Goal: Task Accomplishment & Management: Manage account settings

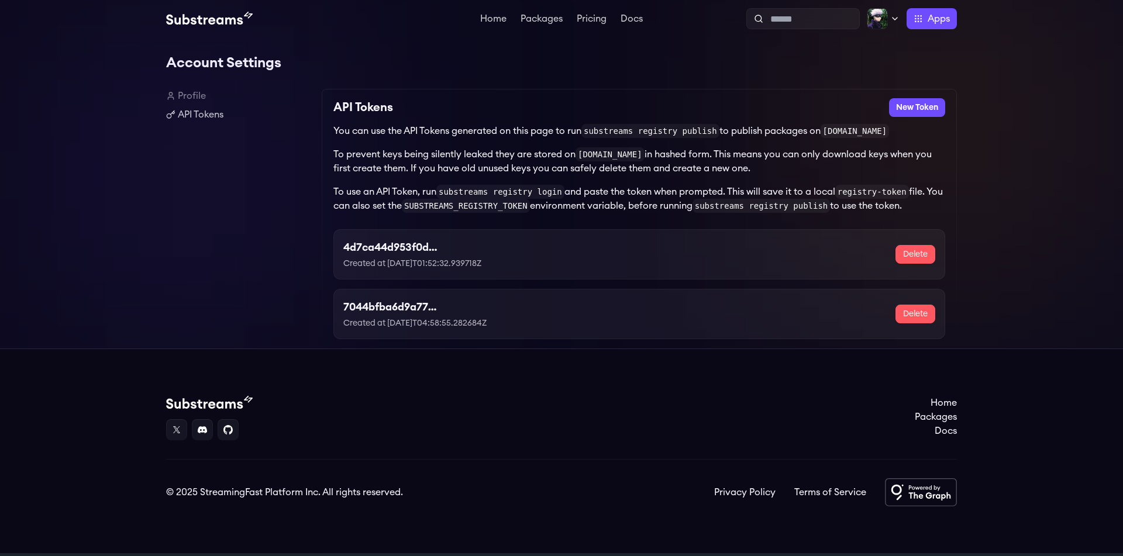
click at [520, 266] on p "Created at 2025-04-13T01:52:32.939718Z" at bounding box center [440, 264] width 195 height 12
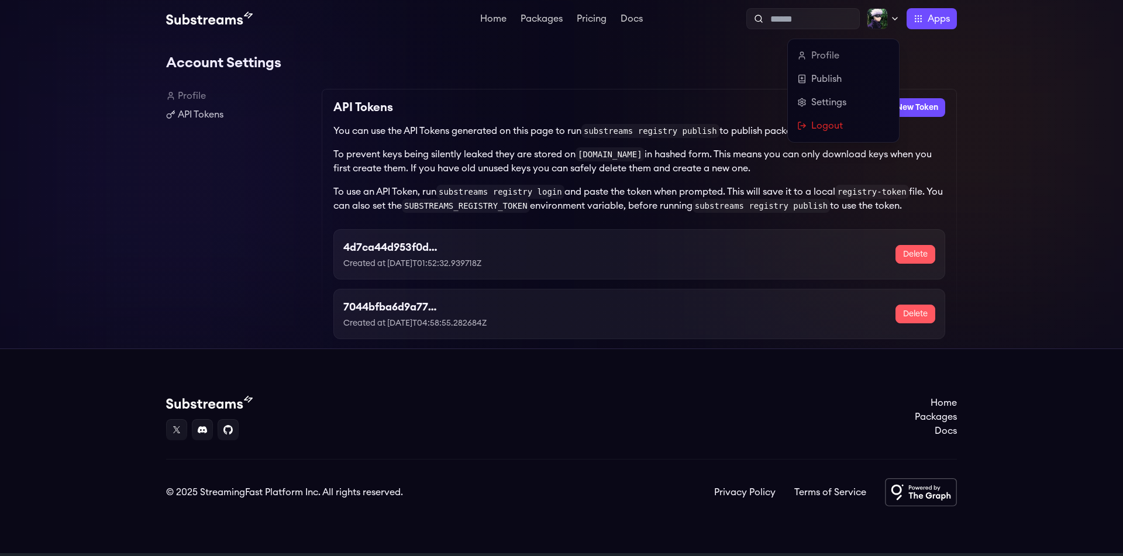
click at [897, 20] on icon at bounding box center [894, 18] width 9 height 9
click at [824, 50] on link "Profile" at bounding box center [843, 56] width 92 height 14
click at [796, 57] on div "Profile Publish Settings Logout" at bounding box center [843, 90] width 111 height 103
click at [822, 85] on link "Publish" at bounding box center [843, 79] width 92 height 14
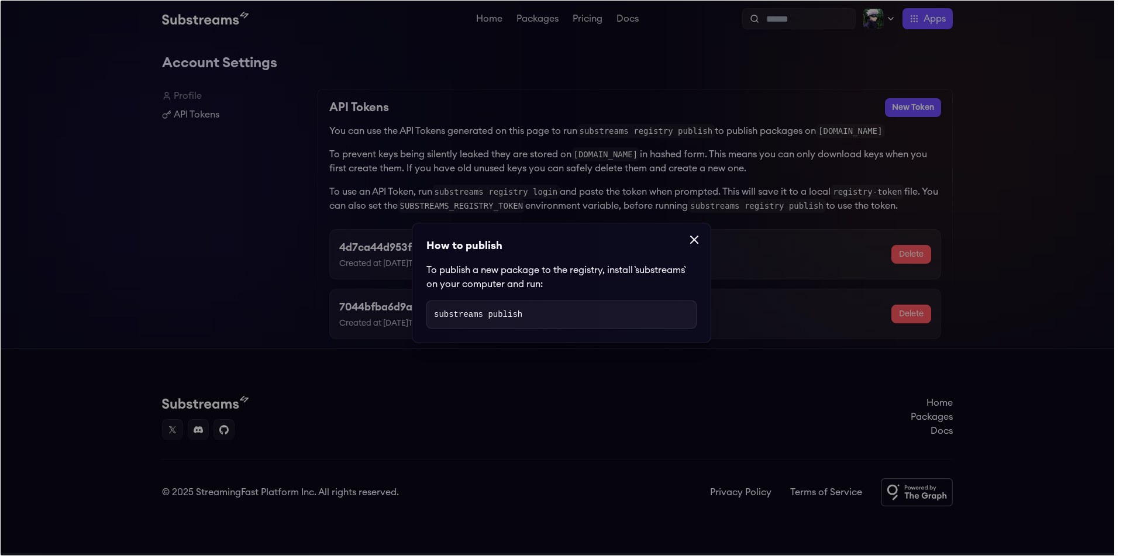
click at [699, 242] on icon at bounding box center [694, 240] width 14 height 14
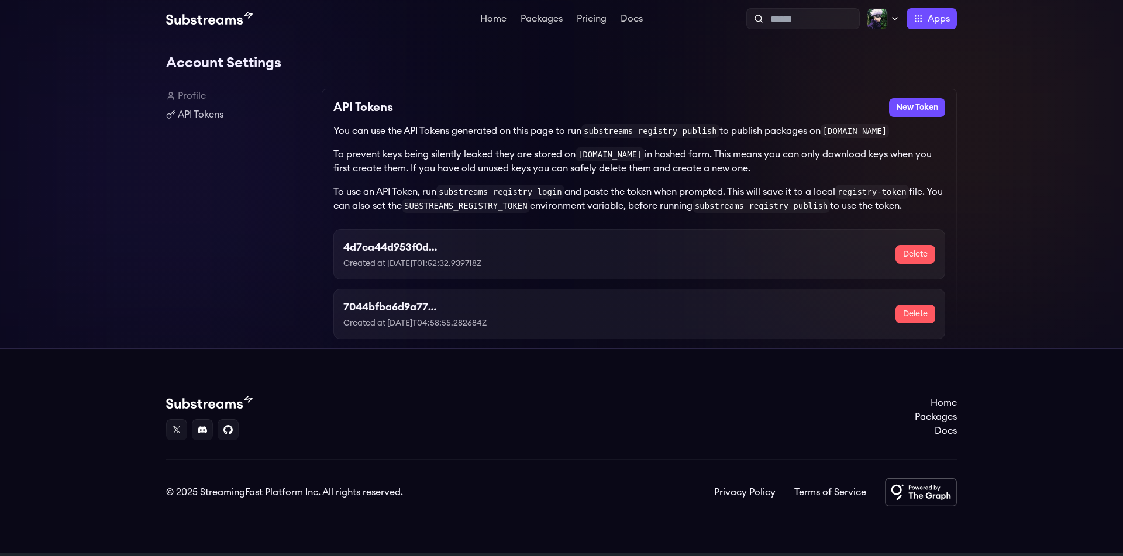
click at [187, 97] on link "Profile" at bounding box center [239, 96] width 146 height 14
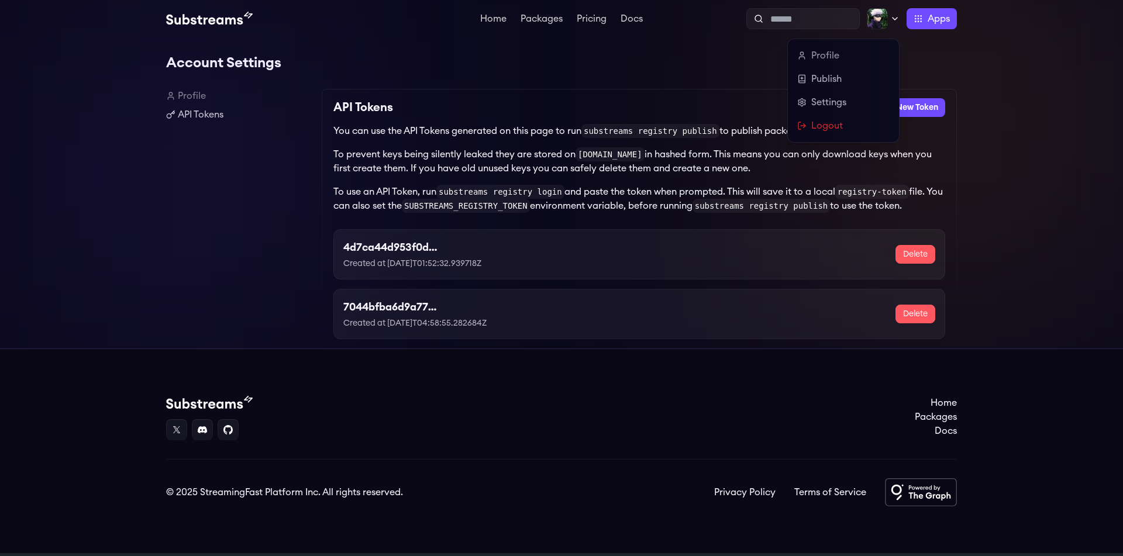
click at [884, 18] on img at bounding box center [877, 18] width 21 height 21
click at [832, 98] on link "Settings" at bounding box center [843, 102] width 92 height 14
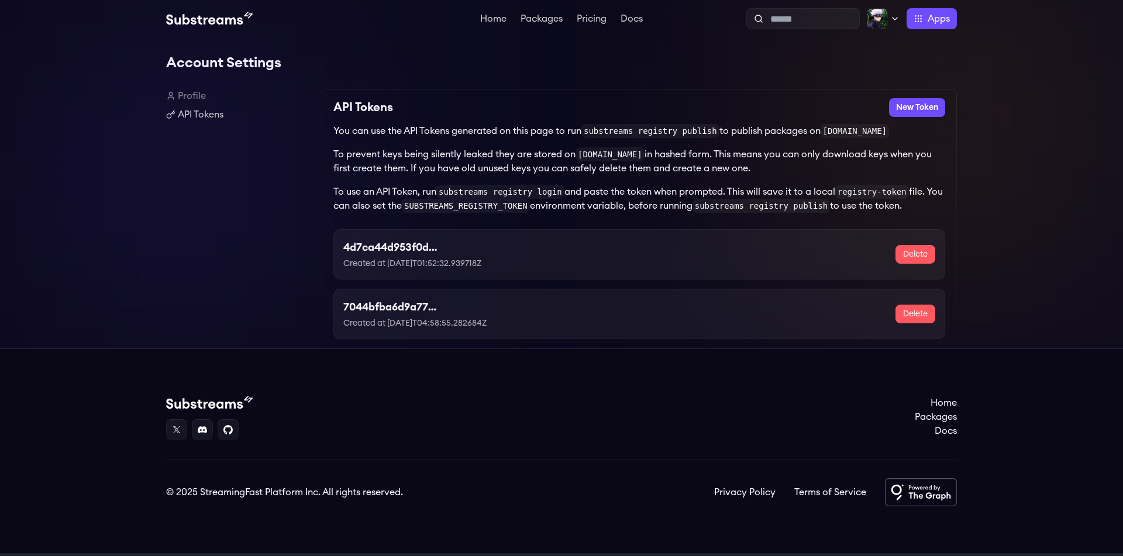
click at [918, 252] on button "Delete" at bounding box center [915, 254] width 40 height 19
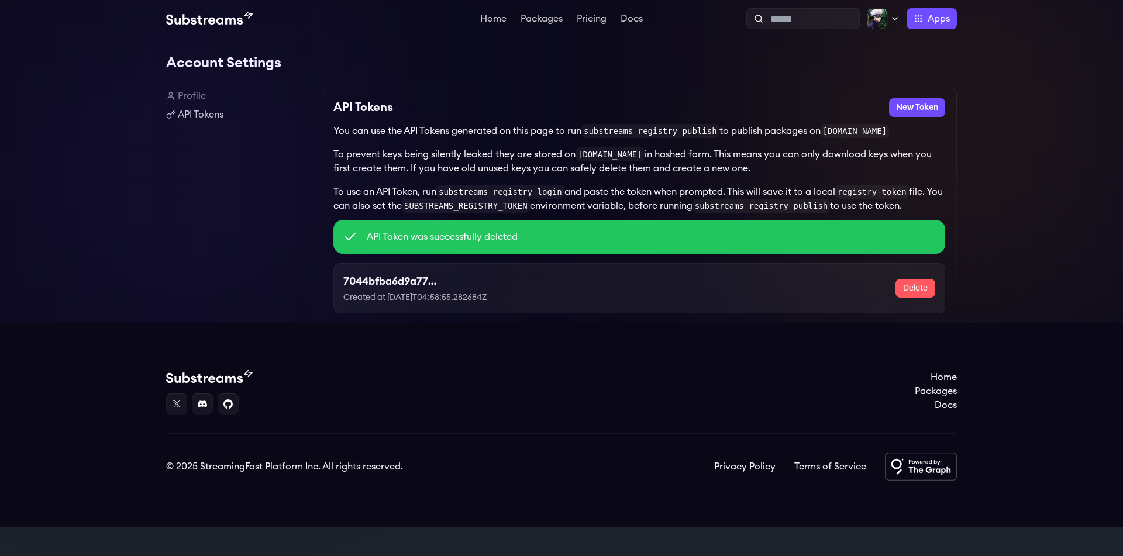
click at [921, 288] on button "Delete" at bounding box center [915, 288] width 40 height 19
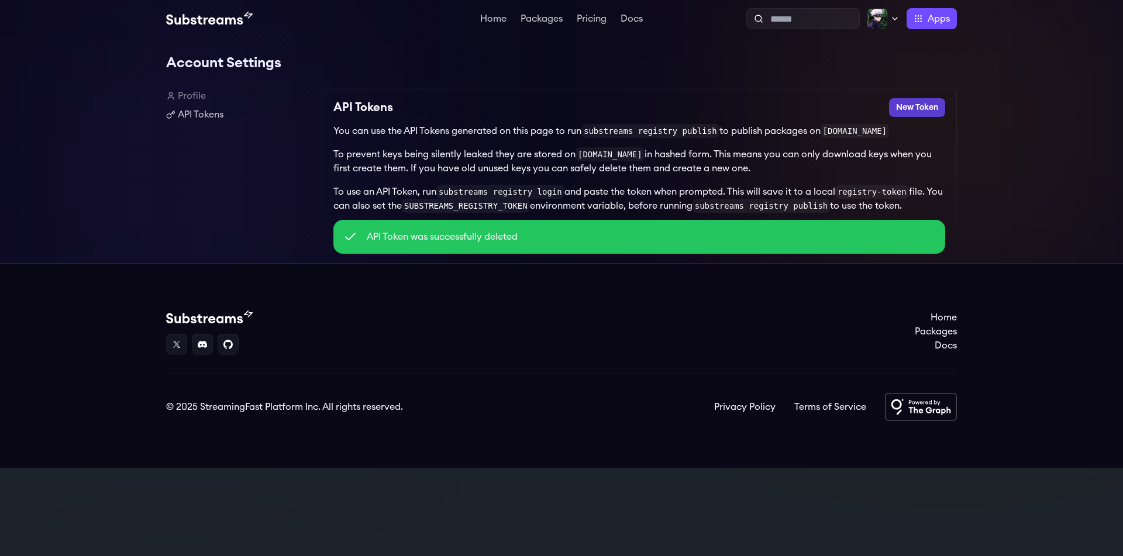
click at [901, 115] on button "New Token" at bounding box center [917, 107] width 56 height 19
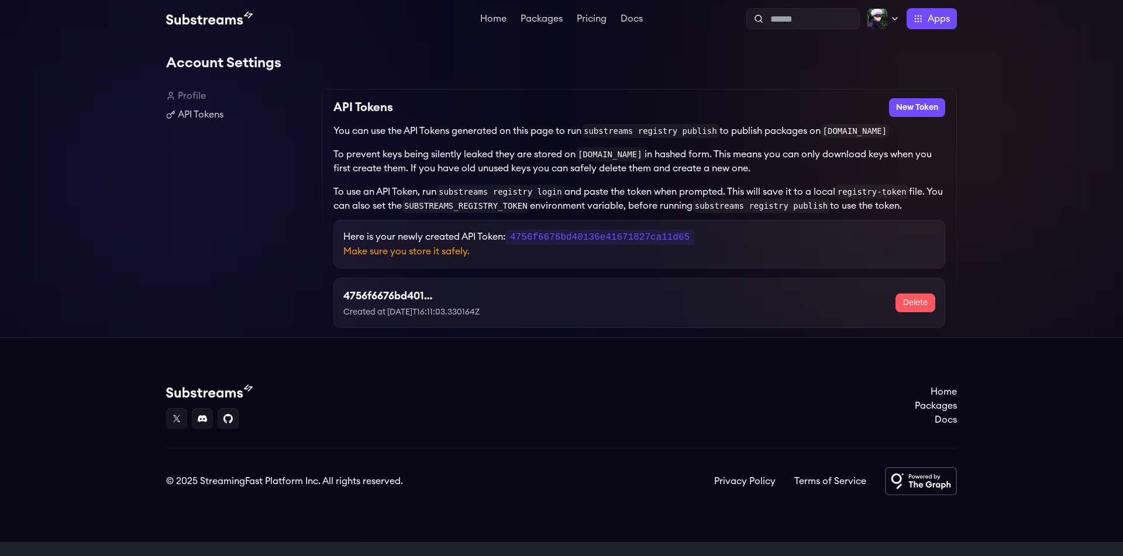
click at [636, 238] on code "4756f6676bd40136e41671827ca11d65" at bounding box center [599, 237] width 189 height 15
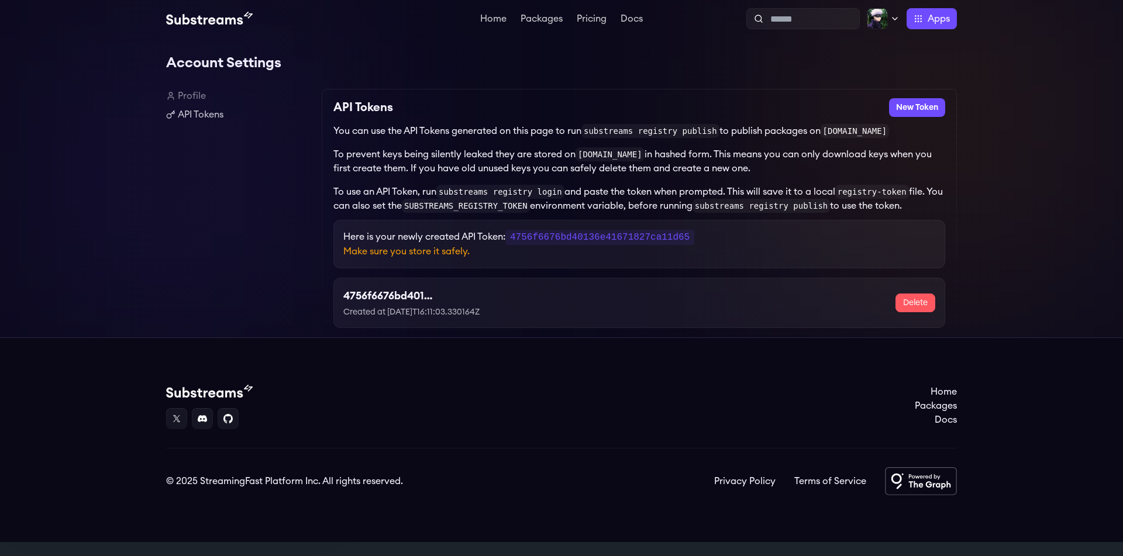
click at [636, 238] on code "4756f6676bd40136e41671827ca11d65" at bounding box center [599, 237] width 189 height 15
click at [736, 275] on div "Here is your newly created API Token: 4756f6676bd40136e41671827ca11d65 Make sur…" at bounding box center [639, 274] width 612 height 108
drag, startPoint x: 694, startPoint y: 239, endPoint x: 516, endPoint y: 237, distance: 177.8
click at [516, 237] on code "4756f6676bd40136e41671827ca11d65" at bounding box center [599, 237] width 189 height 15
copy code "4756f6676bd40136e41671827ca11d65"
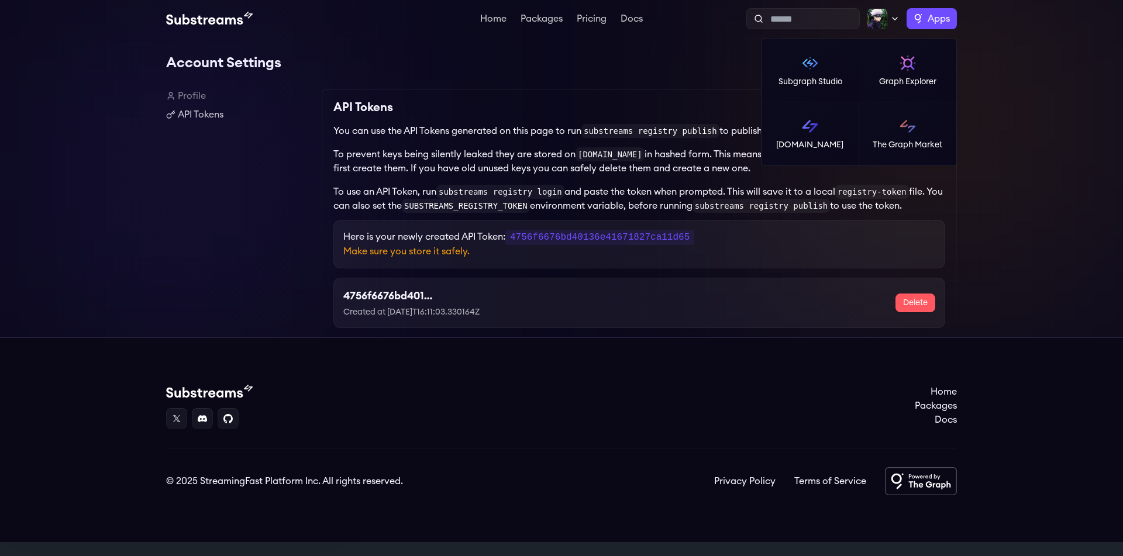
click at [937, 12] on span "Apps" at bounding box center [939, 19] width 22 height 14
click at [838, 146] on p "[DOMAIN_NAME]" at bounding box center [809, 145] width 67 height 12
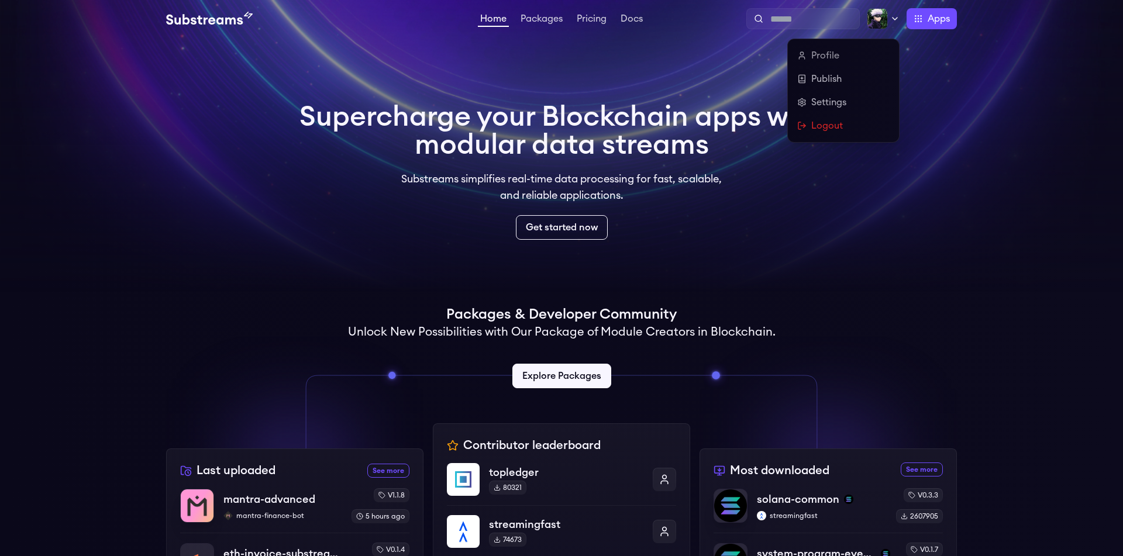
click at [892, 26] on div at bounding box center [883, 18] width 33 height 21
click at [854, 53] on link "Profile" at bounding box center [843, 56] width 92 height 14
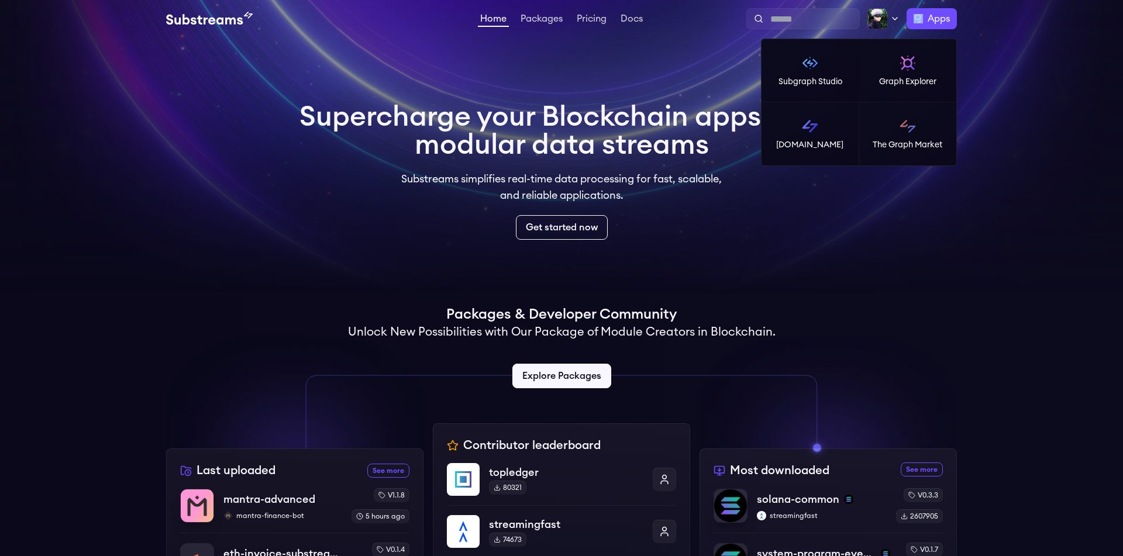
click at [919, 23] on label "Apps" at bounding box center [932, 18] width 50 height 21
click at [826, 136] on link "[DOMAIN_NAME]" at bounding box center [811, 133] width 98 height 63
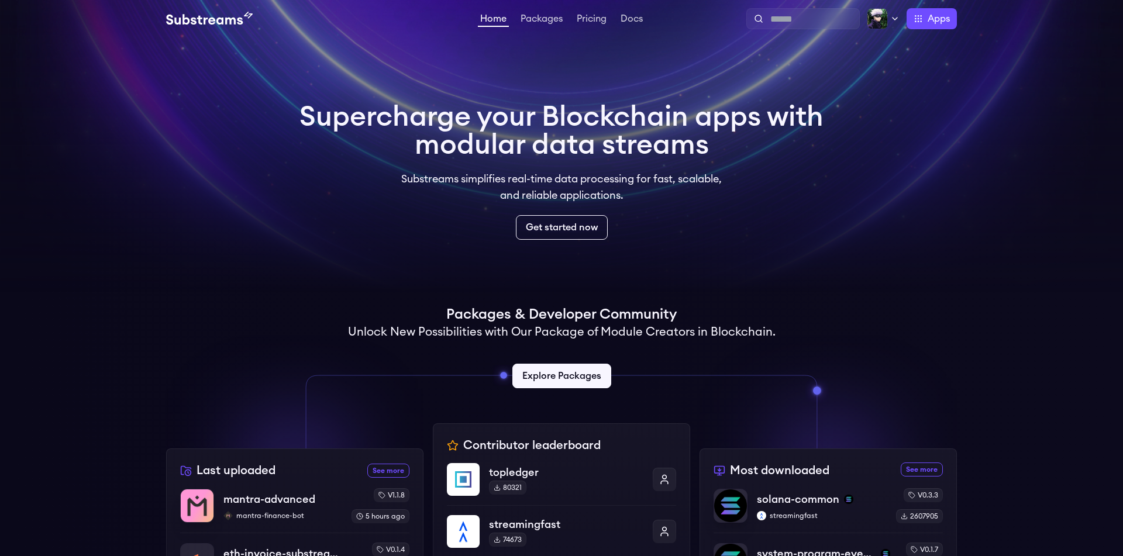
click at [553, 370] on link "Explore Packages" at bounding box center [561, 376] width 99 height 25
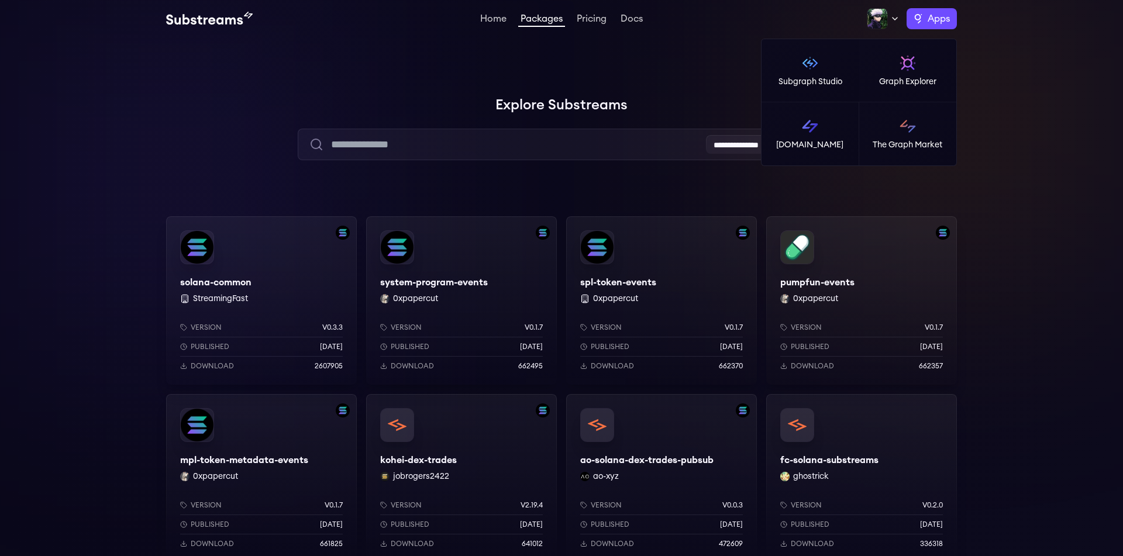
click at [924, 26] on label "Apps" at bounding box center [932, 18] width 50 height 21
click at [897, 124] on link "The Graph Market" at bounding box center [908, 133] width 98 height 63
